Goal: Task Accomplishment & Management: Manage account settings

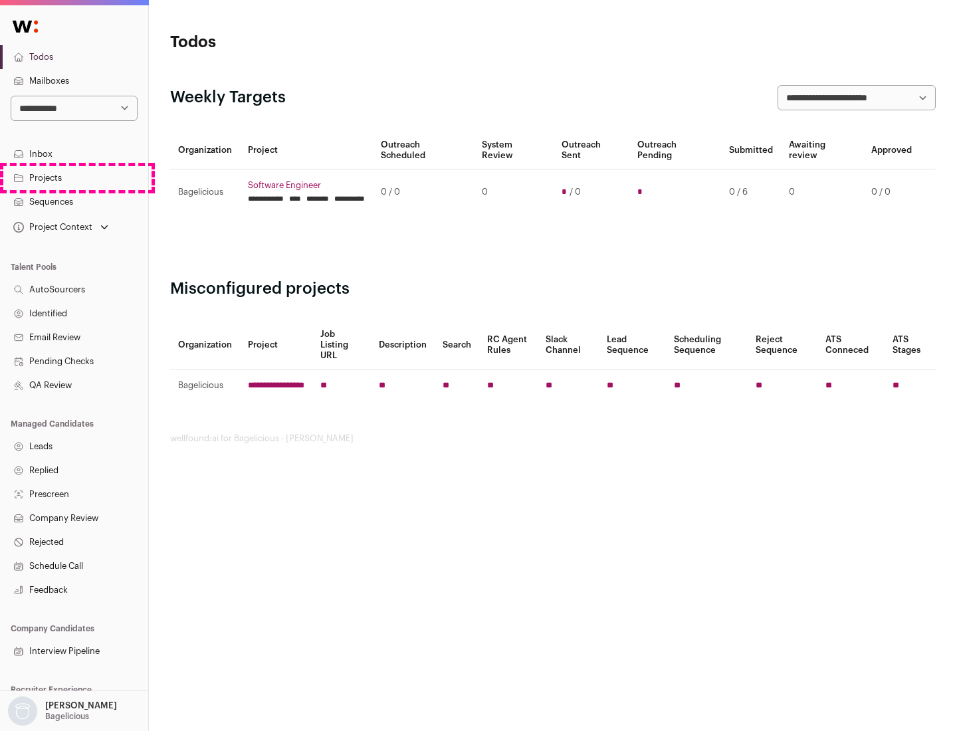
click at [74, 178] on link "Projects" at bounding box center [74, 178] width 148 height 24
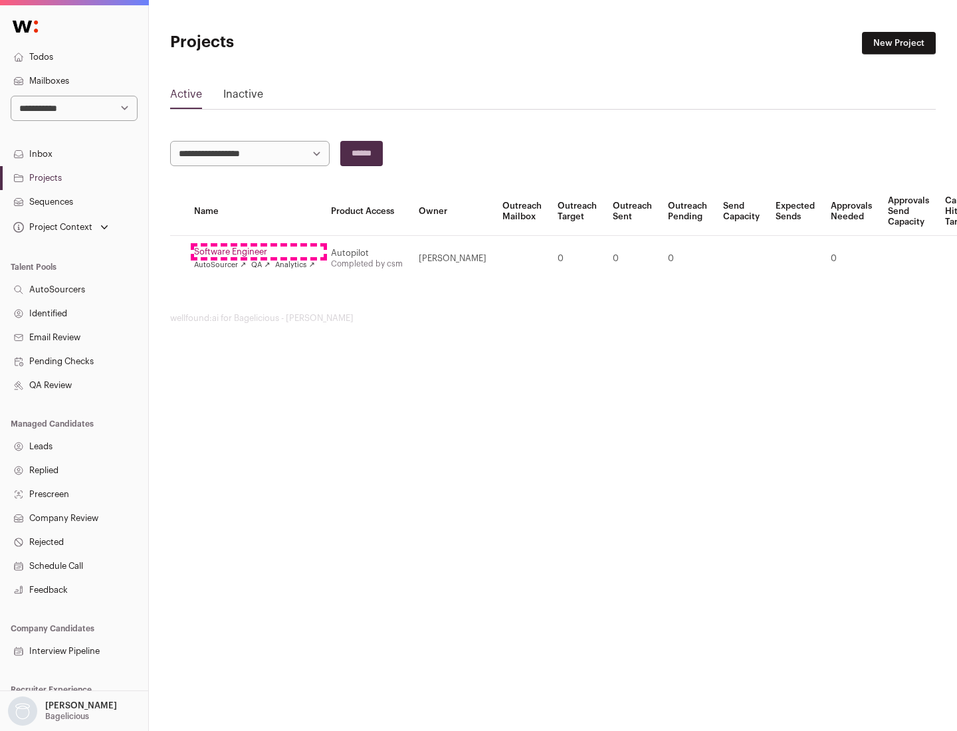
click at [259, 252] on link "Software Engineer" at bounding box center [254, 252] width 121 height 11
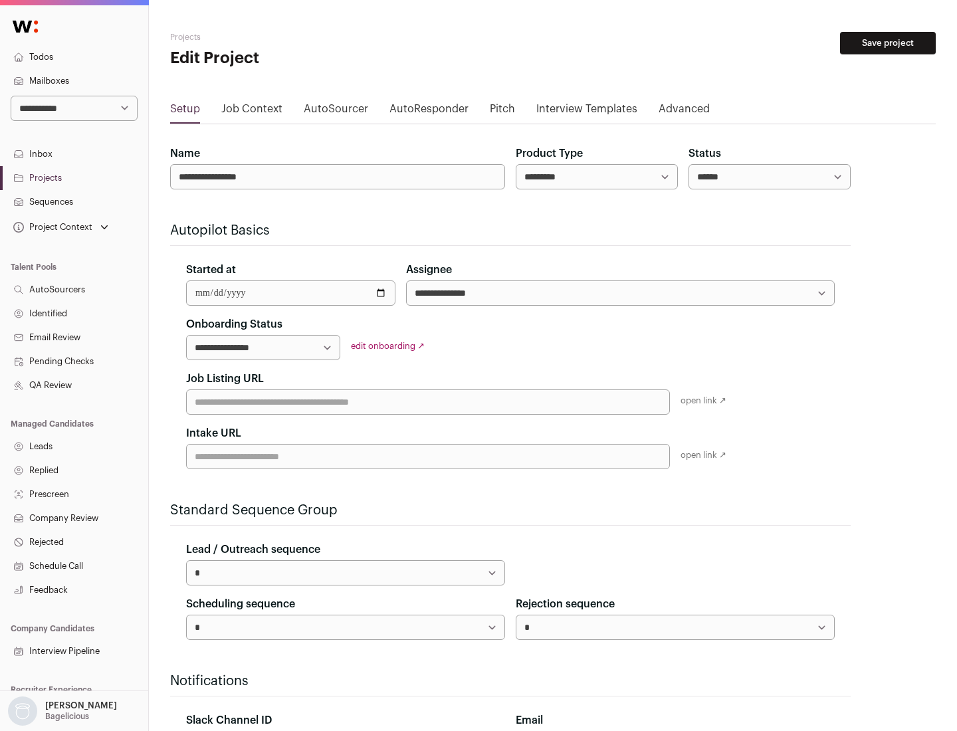
click at [888, 43] on button "Save project" at bounding box center [888, 43] width 96 height 23
